Goal: Use online tool/utility

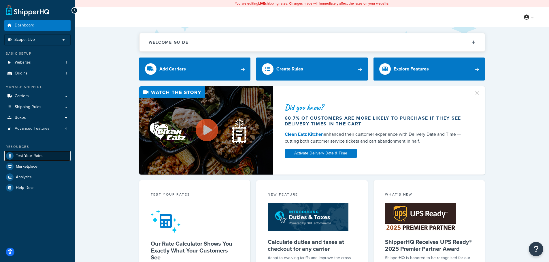
click at [40, 152] on link "Test Your Rates" at bounding box center [37, 156] width 66 height 10
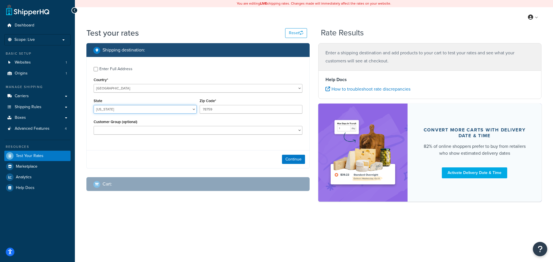
click at [129, 107] on select "[US_STATE] [US_STATE] [US_STATE] [US_STATE] [US_STATE] Armed Forces Americas Ar…" at bounding box center [145, 109] width 103 height 9
select select "IN"
click at [94, 105] on select "[US_STATE] [US_STATE] [US_STATE] [US_STATE] [US_STATE] Armed Forces Americas Ar…" at bounding box center [145, 109] width 103 height 9
click at [214, 110] on input "78759" at bounding box center [251, 109] width 103 height 9
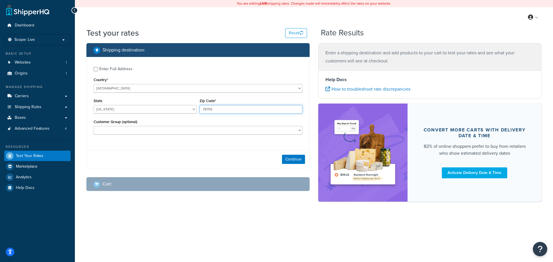
click at [214, 110] on input "78759" at bounding box center [251, 109] width 103 height 9
